Goal: Find contact information: Find contact information

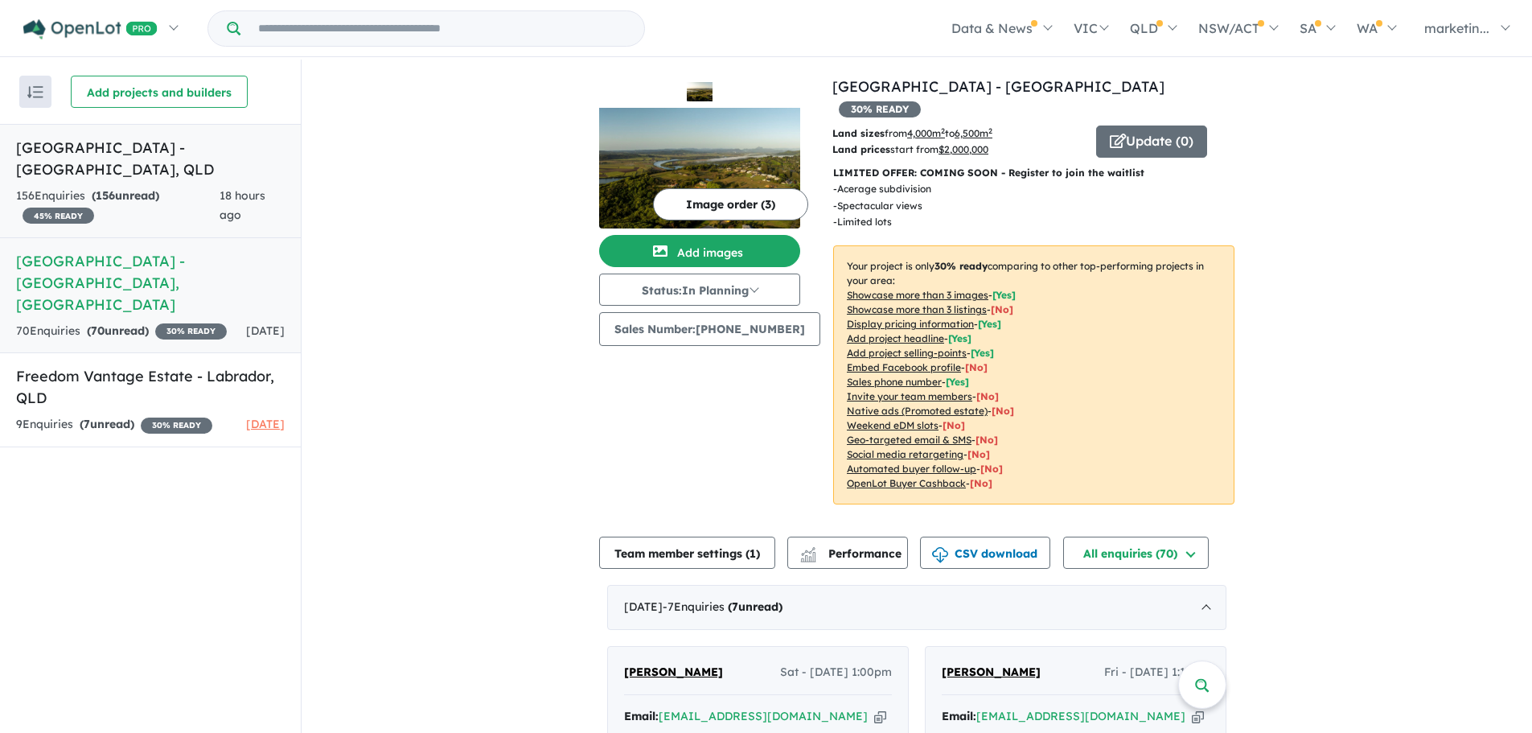
click at [166, 167] on h5 "[GEOGRAPHIC_DATA] - [GEOGRAPHIC_DATA] , [GEOGRAPHIC_DATA]" at bounding box center [150, 158] width 269 height 43
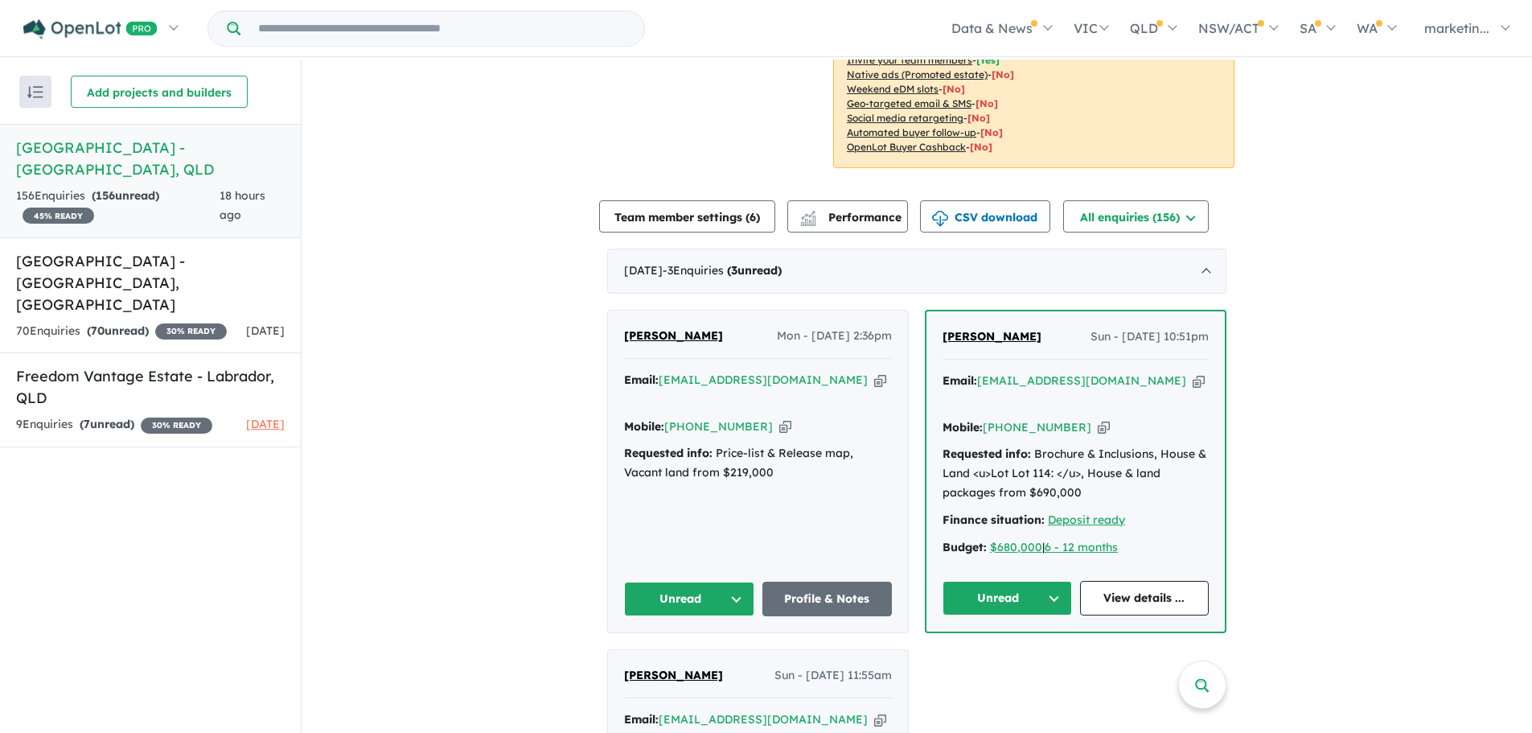
scroll to position [344, 0]
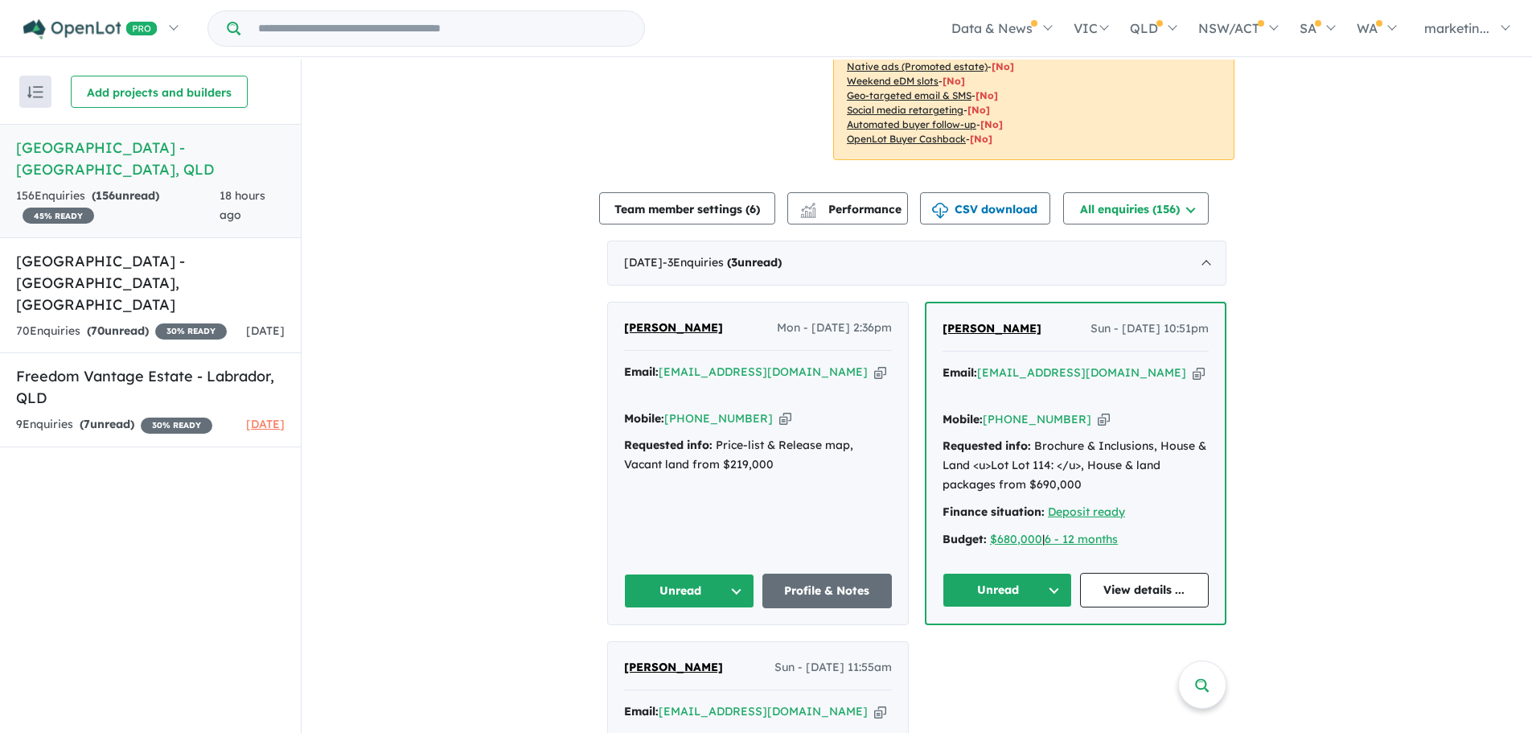
drag, startPoint x: 1075, startPoint y: 381, endPoint x: 1022, endPoint y: 393, distance: 54.3
click at [1073, 410] on div "Mobile: [PHONE_NUMBER] Copied!" at bounding box center [1076, 419] width 266 height 19
click at [1098, 411] on icon "button" at bounding box center [1104, 419] width 12 height 17
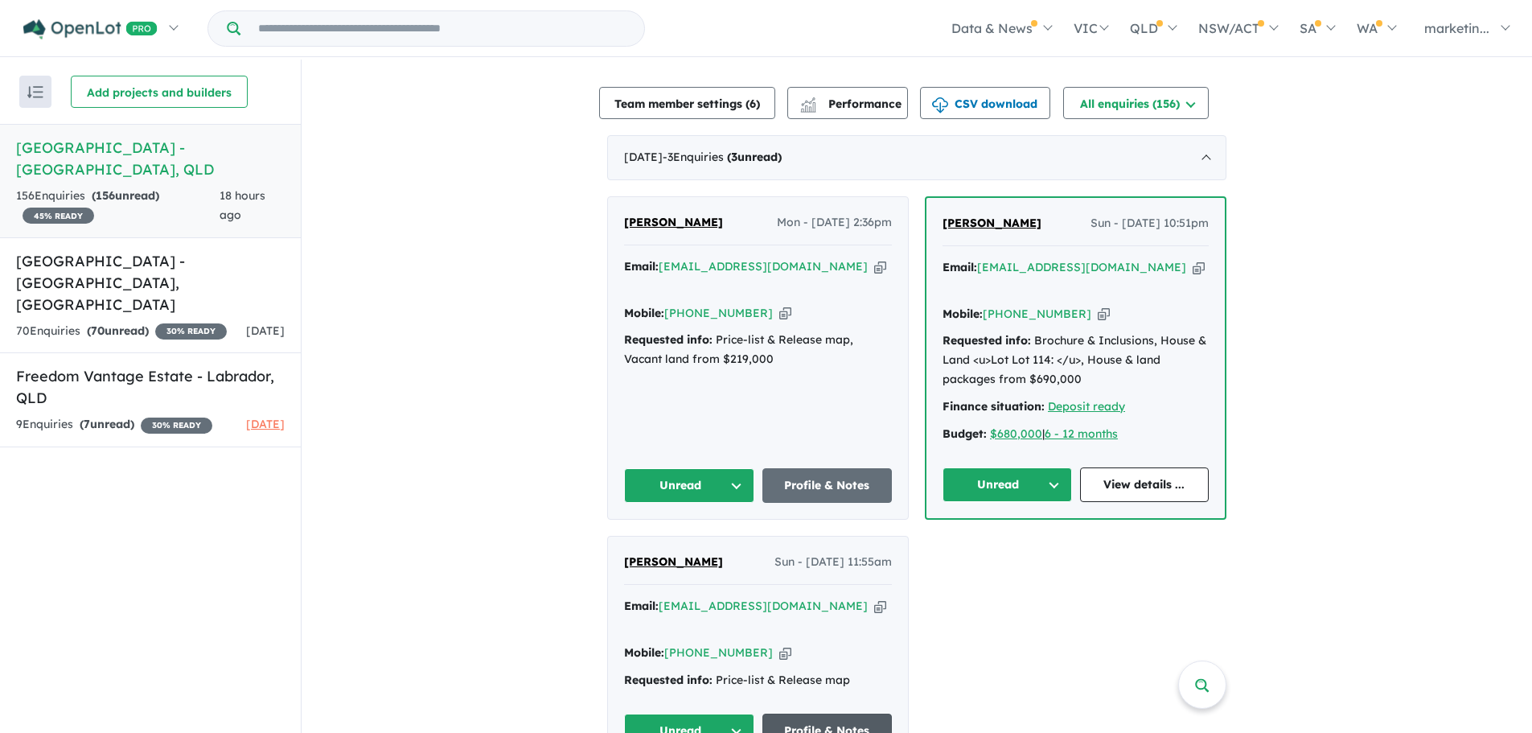
scroll to position [586, 0]
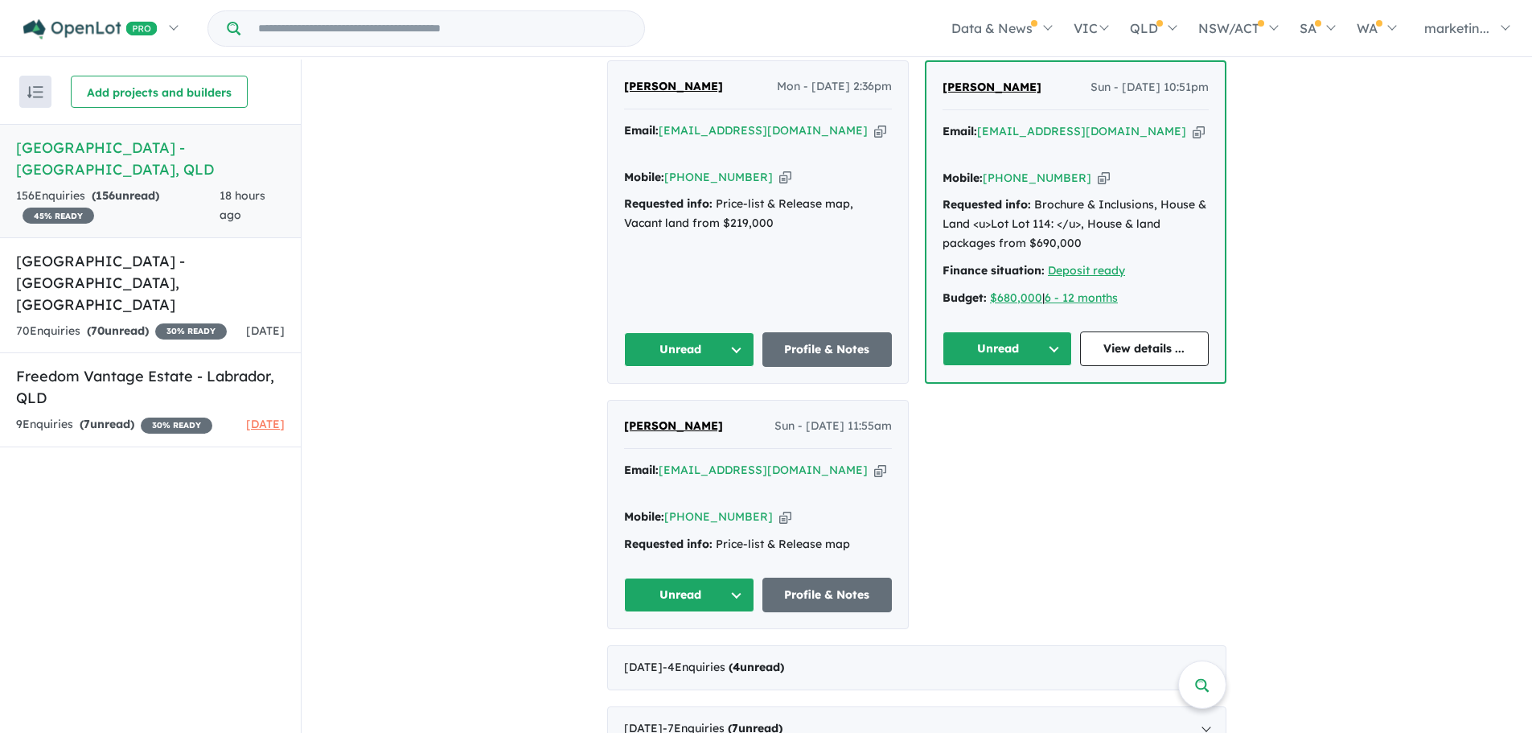
click at [779, 508] on icon "button" at bounding box center [785, 516] width 12 height 17
